Goal: Transaction & Acquisition: Purchase product/service

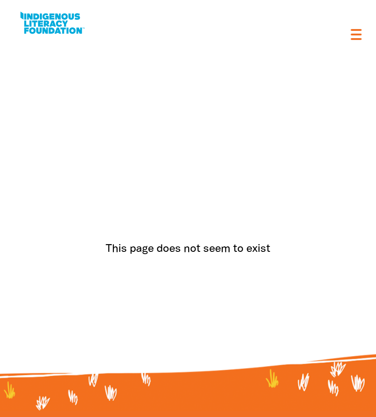
click at [37, 33] on link at bounding box center [52, 23] width 68 height 28
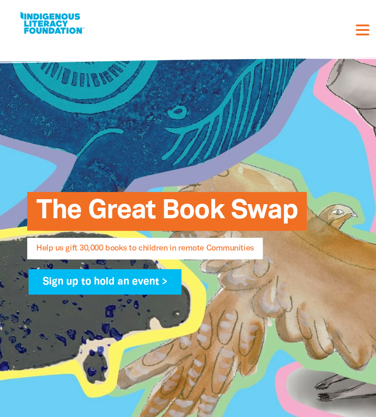
select select "AU"
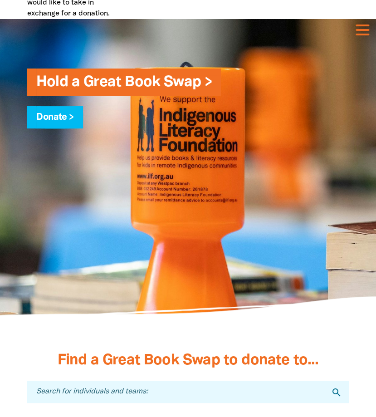
scroll to position [2240, 0]
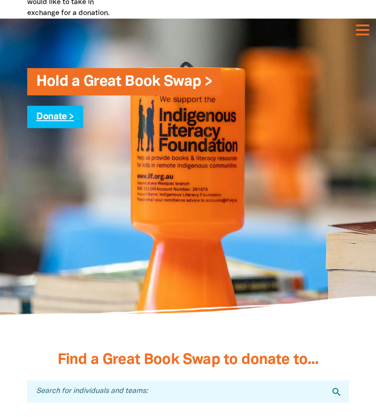
click at [60, 121] on link "Donate >" at bounding box center [55, 117] width 38 height 9
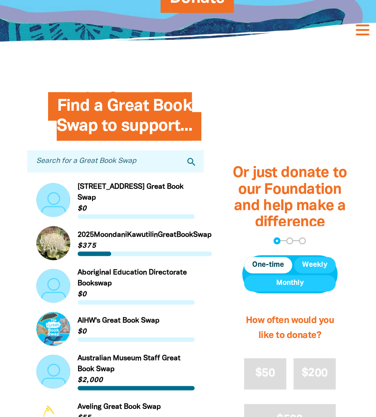
scroll to position [176, 0]
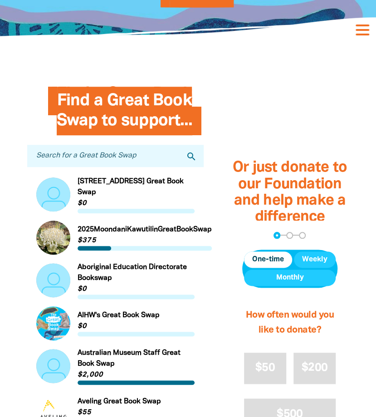
click at [73, 158] on input "Search for a Great Book Swap" at bounding box center [115, 156] width 177 height 22
type input "QIC"
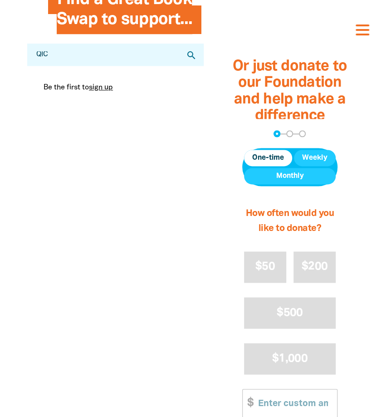
scroll to position [0, 0]
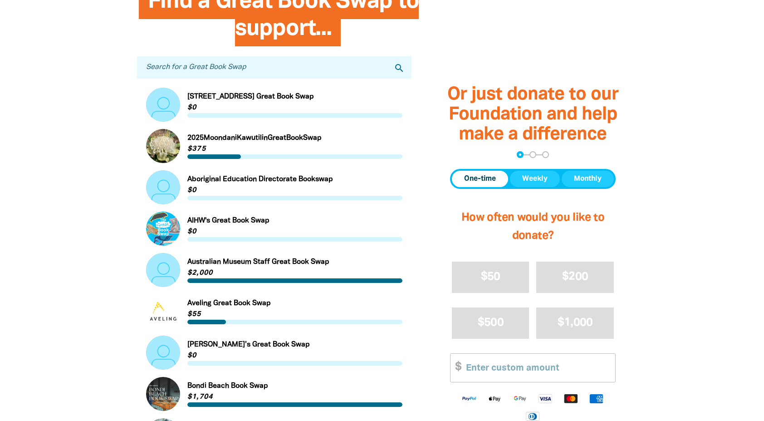
scroll to position [288, 0]
